Goal: Check status: Check status

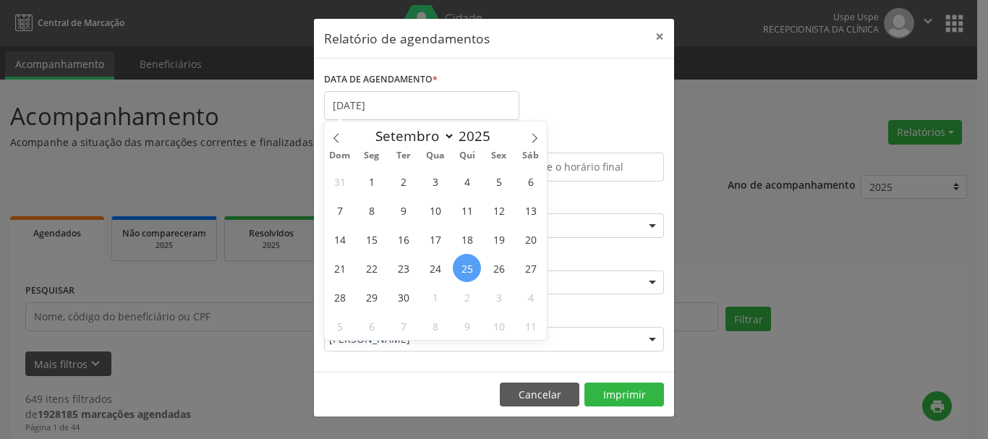
select select "8"
click at [406, 303] on span "30" at bounding box center [403, 297] width 28 height 28
type input "[DATE]"
click at [406, 303] on span "30" at bounding box center [403, 297] width 28 height 28
click at [385, 117] on body "Central de Marcação Uspe Uspe Recepcionista da clínica  Configurações Sair app…" at bounding box center [494, 219] width 988 height 439
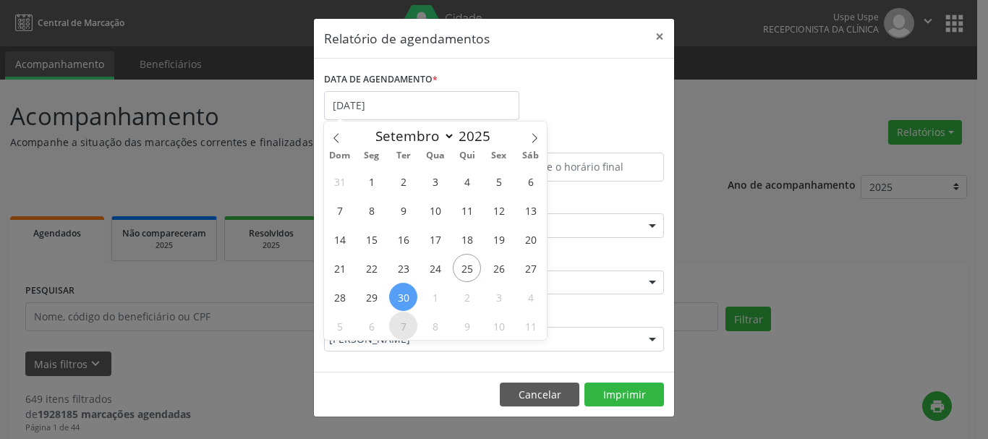
click at [400, 312] on span "7" at bounding box center [403, 326] width 28 height 28
type input "[DATE]"
click at [400, 312] on span "7" at bounding box center [403, 326] width 28 height 28
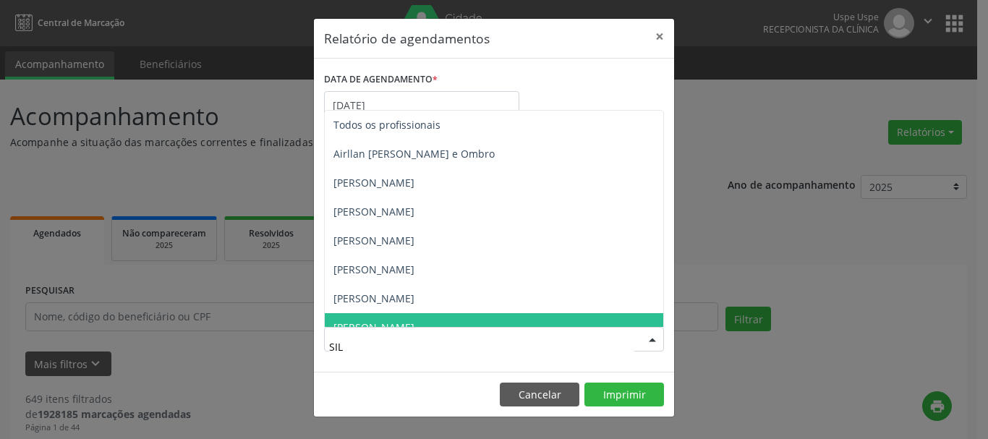
type input "SILV"
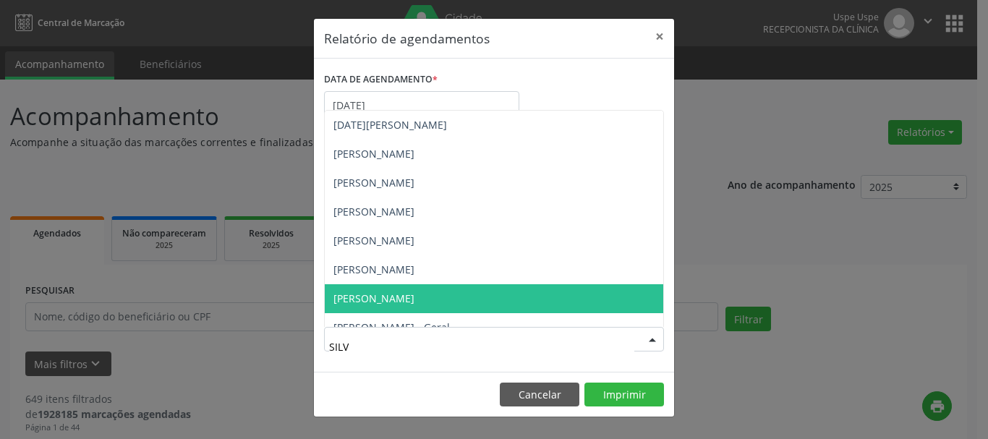
scroll to position [333, 0]
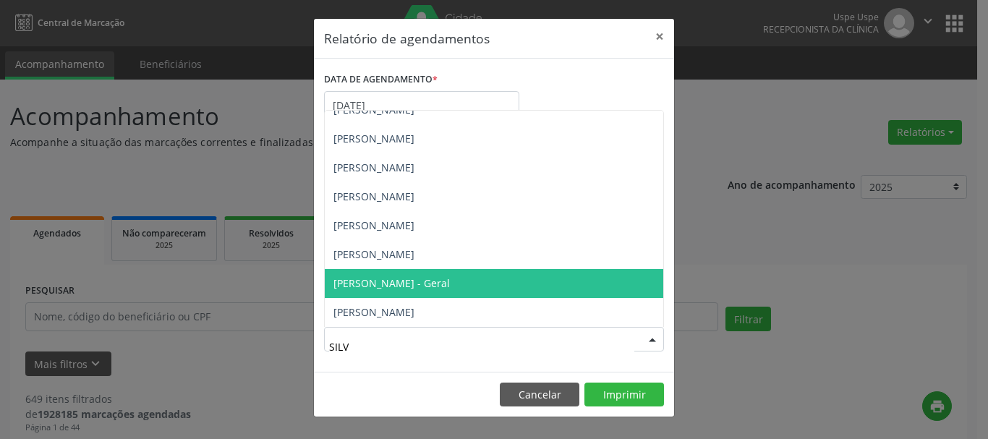
click at [419, 290] on span "[PERSON_NAME] - Geral" at bounding box center [391, 283] width 116 height 14
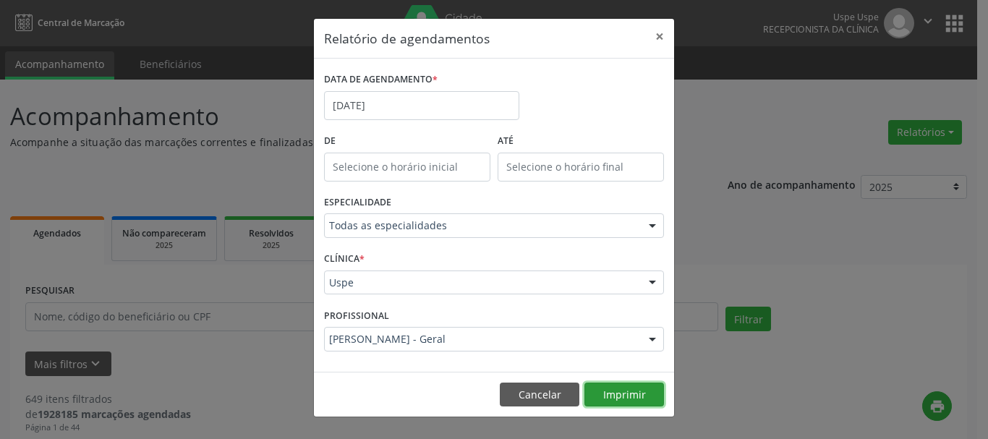
click at [623, 395] on button "Imprimir" at bounding box center [624, 394] width 80 height 25
